Goal: Task Accomplishment & Management: Manage account settings

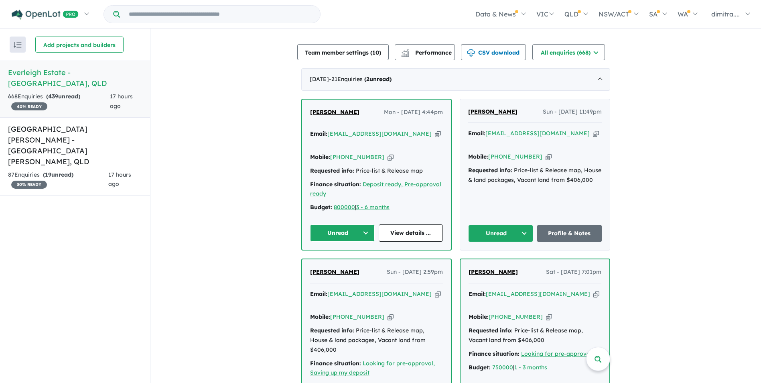
scroll to position [201, 0]
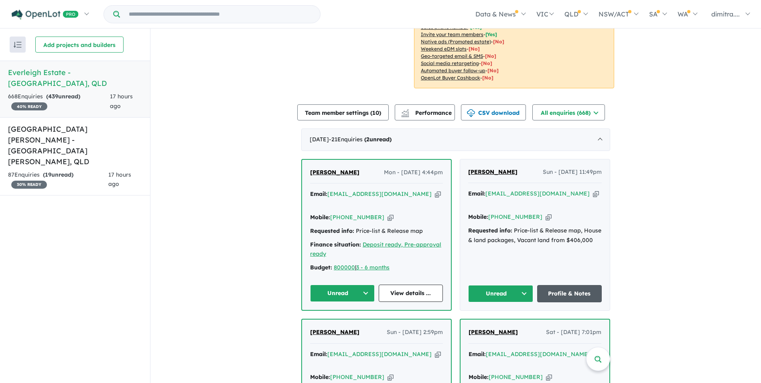
click at [557, 285] on link "Profile & Notes" at bounding box center [569, 293] width 65 height 17
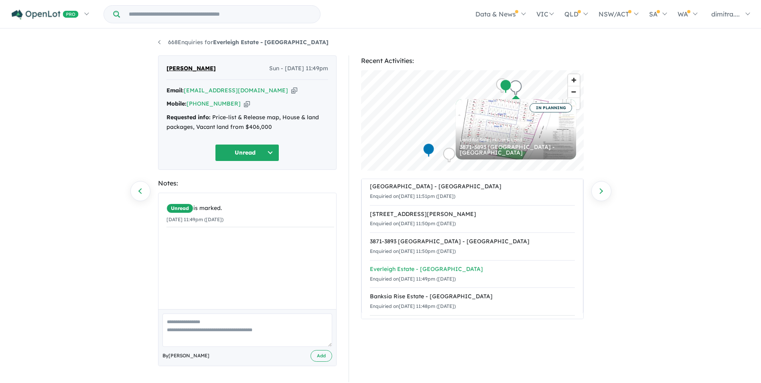
scroll to position [10, 0]
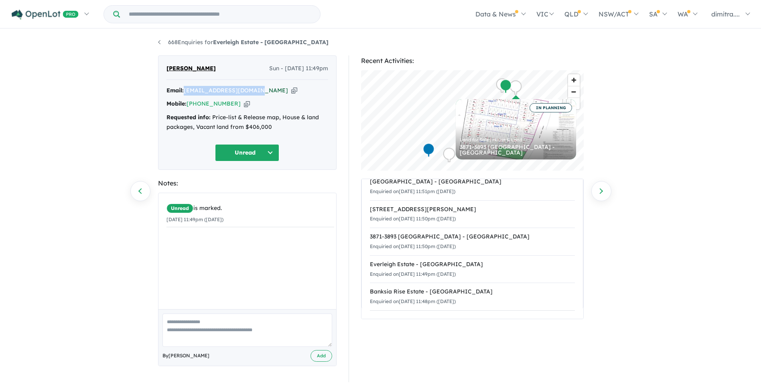
drag, startPoint x: 253, startPoint y: 91, endPoint x: 186, endPoint y: 93, distance: 67.0
click at [186, 93] on div "Email: sumeetsundar@gmail.com Copied!" at bounding box center [248, 91] width 162 height 10
drag, startPoint x: 186, startPoint y: 93, endPoint x: 213, endPoint y: 89, distance: 26.7
copy a%20Everleigh%20Estate%20-%20Greenbank"] "sumeetsundar@gmail.com"
drag, startPoint x: 230, startPoint y: 102, endPoint x: 189, endPoint y: 104, distance: 41.4
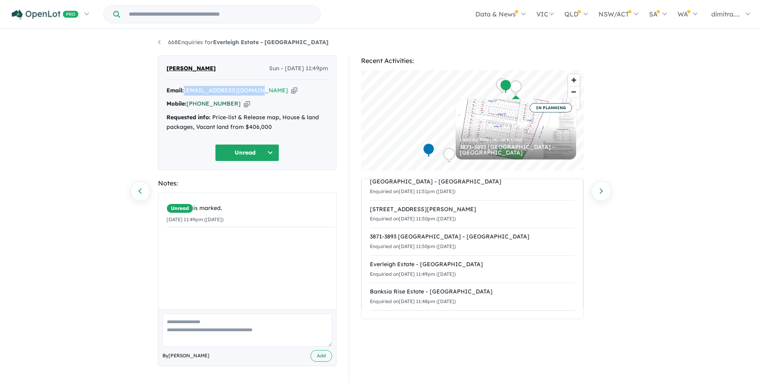
click at [189, 104] on div "Mobile: +61 452 327 126 Copied!" at bounding box center [248, 104] width 162 height 10
drag, startPoint x: 189, startPoint y: 104, endPoint x: 197, endPoint y: 104, distance: 7.6
copy link "+61 452 327 126"
drag, startPoint x: 217, startPoint y: 71, endPoint x: 165, endPoint y: 68, distance: 52.2
click at [165, 68] on div "Sumeet Sundar Sun - 21/09/2025, 11:49pm Email: sumeetsundar@gmail.com Copied! M…" at bounding box center [247, 112] width 179 height 114
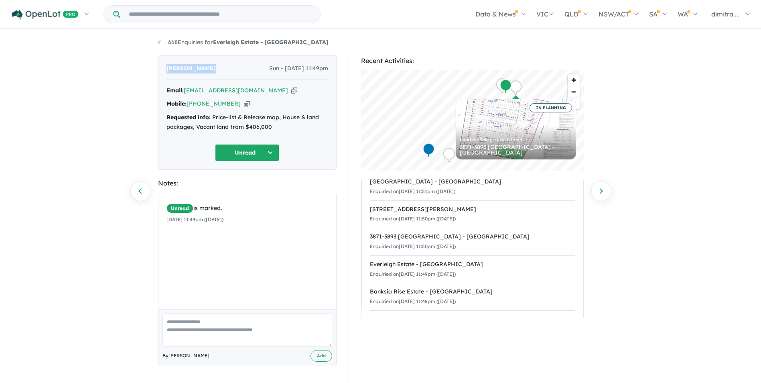
drag, startPoint x: 165, startPoint y: 68, endPoint x: 179, endPoint y: 69, distance: 13.7
copy span "Sumeet Sundar"
click at [240, 152] on button "Unread" at bounding box center [247, 152] width 64 height 17
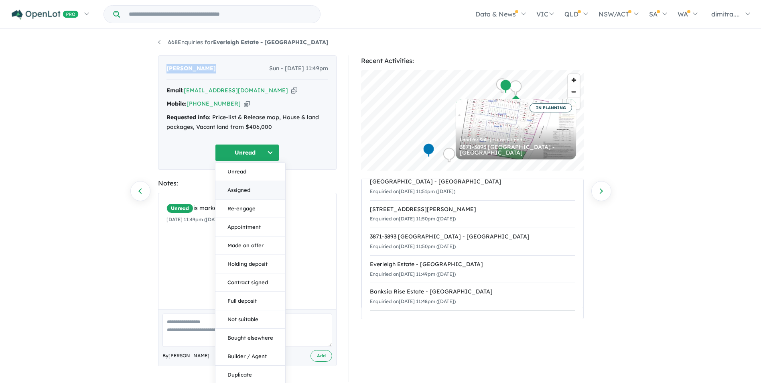
click at [251, 189] on button "Assigned" at bounding box center [250, 190] width 70 height 18
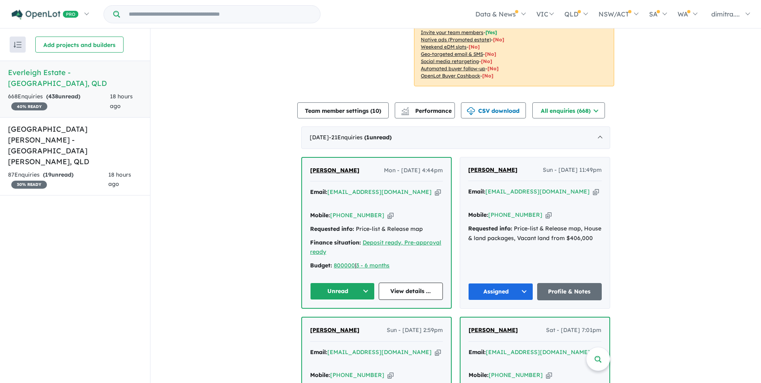
scroll to position [284, 0]
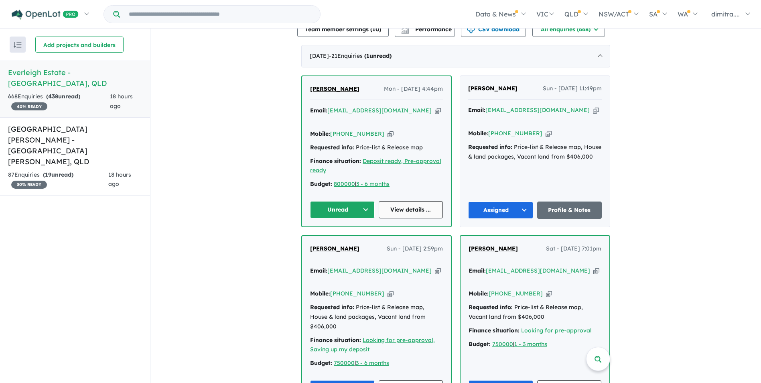
click at [396, 202] on link "View details ..." at bounding box center [411, 209] width 65 height 17
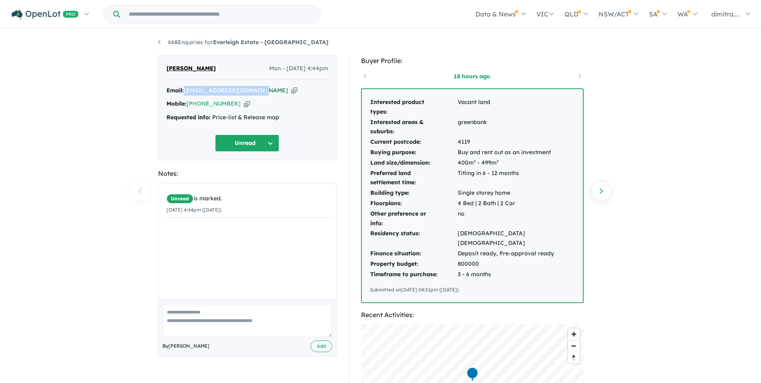
drag, startPoint x: 257, startPoint y: 91, endPoint x: 186, endPoint y: 93, distance: 71.1
click at [186, 93] on div "Email: [EMAIL_ADDRESS][DOMAIN_NAME] Copied!" at bounding box center [248, 91] width 162 height 10
drag, startPoint x: 186, startPoint y: 93, endPoint x: 195, endPoint y: 91, distance: 9.5
copy a%20Everleigh%20Estate%20-%20Greenbank"] "[EMAIL_ADDRESS][DOMAIN_NAME]"
drag, startPoint x: 232, startPoint y: 104, endPoint x: 188, endPoint y: 105, distance: 43.4
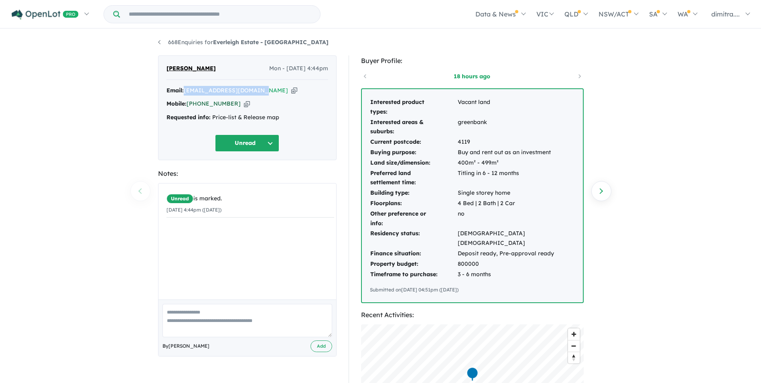
click at [188, 105] on div "Mobile: +61 430 026 152 Copied!" at bounding box center [248, 104] width 162 height 10
drag, startPoint x: 188, startPoint y: 105, endPoint x: 198, endPoint y: 103, distance: 10.2
copy link "[PHONE_NUMBER]"
drag, startPoint x: 200, startPoint y: 68, endPoint x: 165, endPoint y: 68, distance: 34.5
click at [165, 68] on div "Prabh Gill Mon - 22/09/2025, 4:44pm Email: saranggill@yahoo.com.au Copied! Mobi…" at bounding box center [247, 107] width 179 height 105
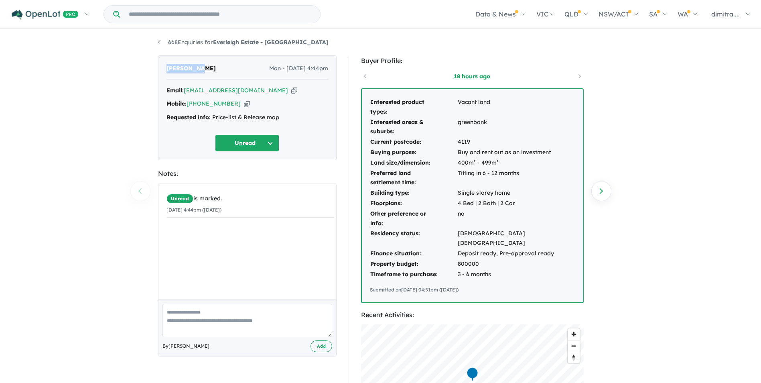
drag, startPoint x: 165, startPoint y: 68, endPoint x: 178, endPoint y: 67, distance: 12.8
copy span "[PERSON_NAME]"
click at [246, 146] on button "Unread" at bounding box center [247, 142] width 64 height 17
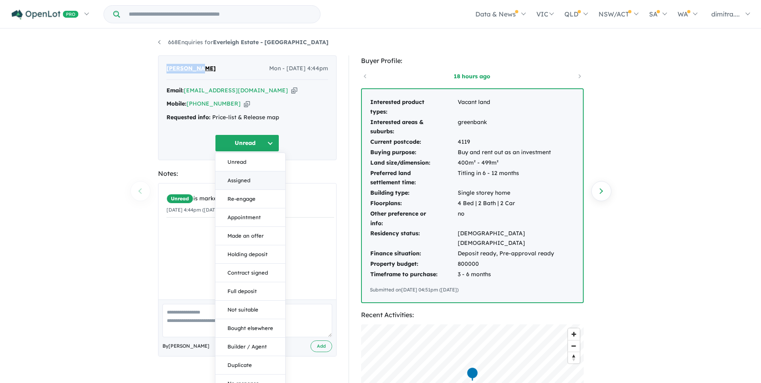
click at [253, 183] on button "Assigned" at bounding box center [250, 180] width 70 height 18
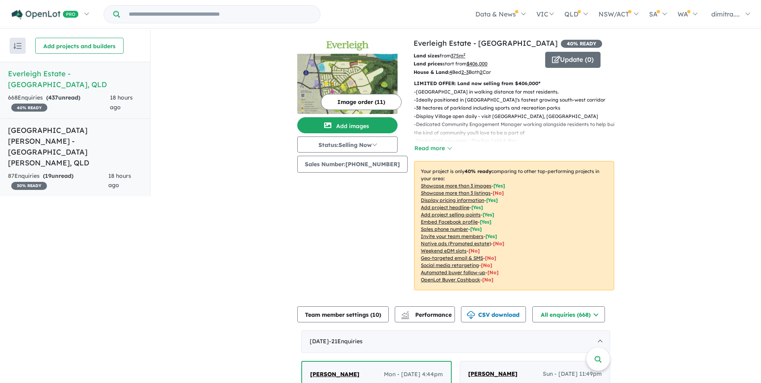
click at [112, 132] on h5 "Monarch Glen Estate - Monarch Glen , QLD" at bounding box center [75, 146] width 134 height 43
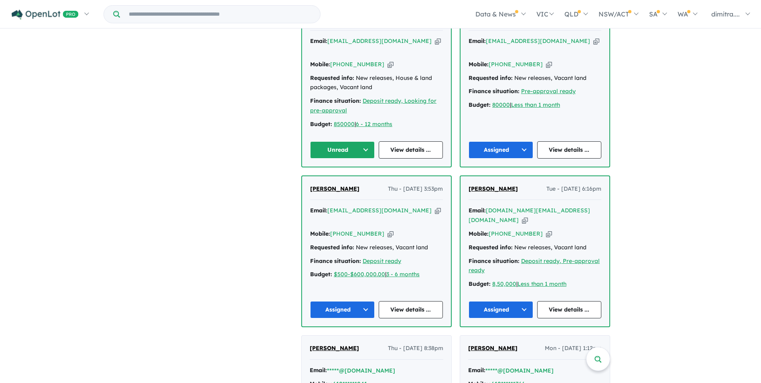
scroll to position [281, 0]
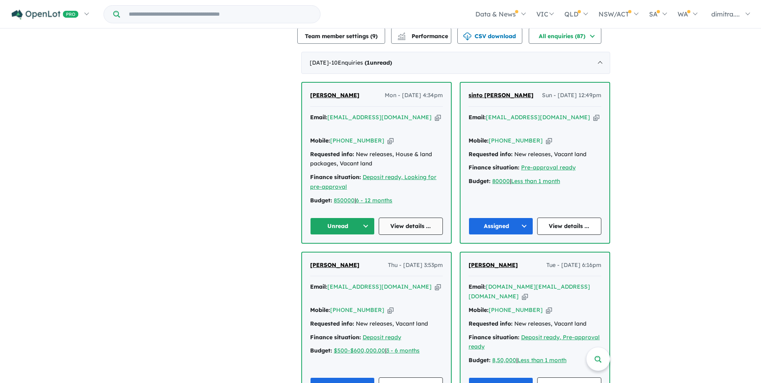
click at [392, 217] on link "View details ..." at bounding box center [411, 225] width 65 height 17
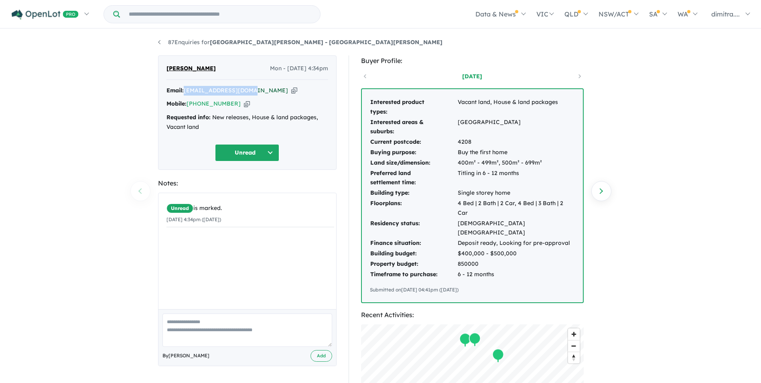
drag, startPoint x: 250, startPoint y: 90, endPoint x: 186, endPoint y: 91, distance: 63.8
click at [186, 91] on div "Email: [EMAIL_ADDRESS][DOMAIN_NAME] Copied!" at bounding box center [248, 91] width 162 height 10
drag, startPoint x: 186, startPoint y: 91, endPoint x: 200, endPoint y: 91, distance: 14.4
copy a%20Monarch%20Glen%20Estate%20-%20Monarch%20Glen"] "[EMAIL_ADDRESS][DOMAIN_NAME]"
click at [223, 154] on button "Unread" at bounding box center [247, 152] width 64 height 17
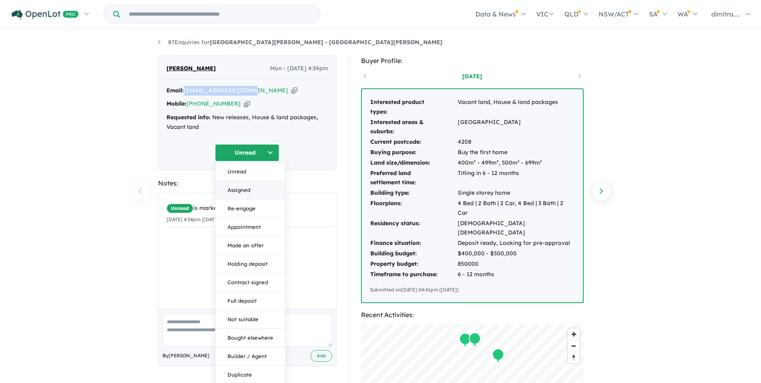
click at [244, 191] on button "Assigned" at bounding box center [250, 190] width 70 height 18
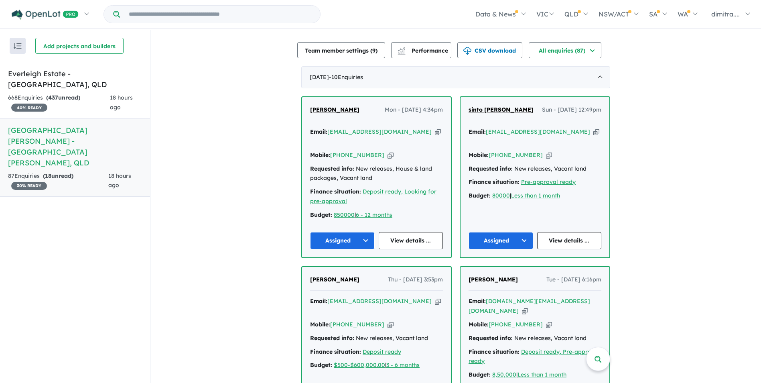
scroll to position [361, 0]
